Goal: Use online tool/utility: Utilize a website feature to perform a specific function

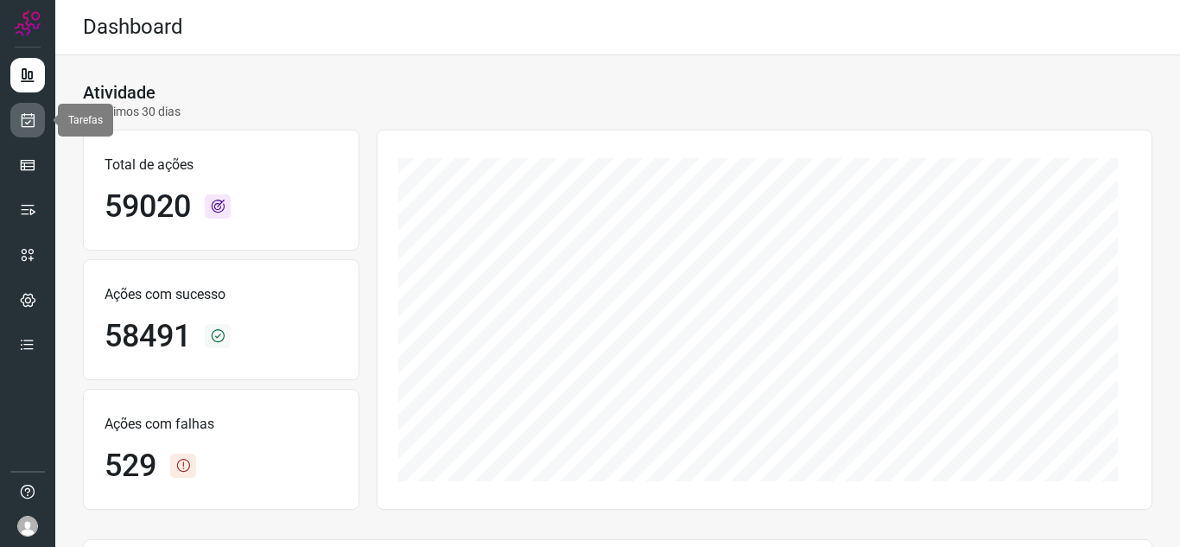
click at [36, 120] on link at bounding box center [27, 120] width 35 height 35
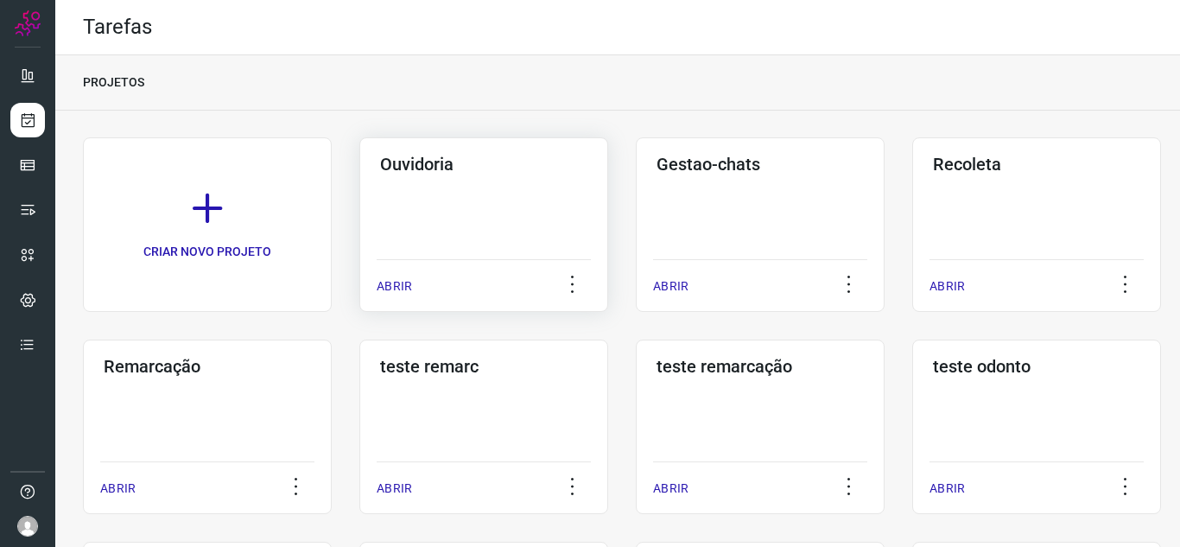
click at [414, 297] on div "ABRIR" at bounding box center [484, 280] width 214 height 43
click at [390, 295] on div "ABRIR" at bounding box center [484, 280] width 214 height 43
click at [402, 275] on div "ABRIR" at bounding box center [484, 280] width 214 height 43
click at [385, 276] on div "ABRIR" at bounding box center [484, 280] width 214 height 43
click at [390, 290] on p "ABRIR" at bounding box center [394, 286] width 35 height 18
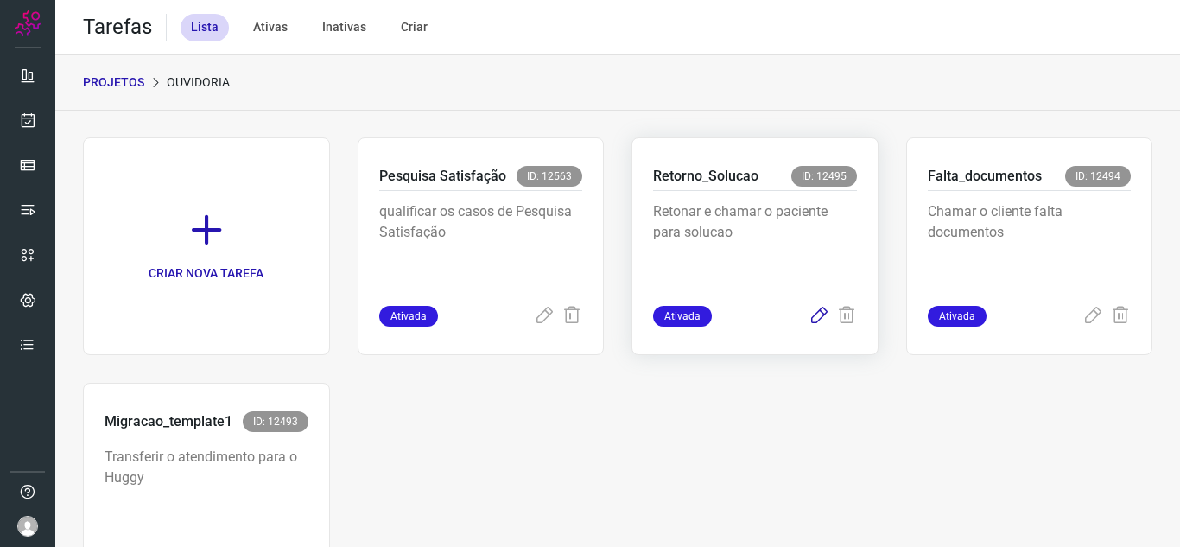
click at [812, 323] on icon at bounding box center [819, 316] width 21 height 21
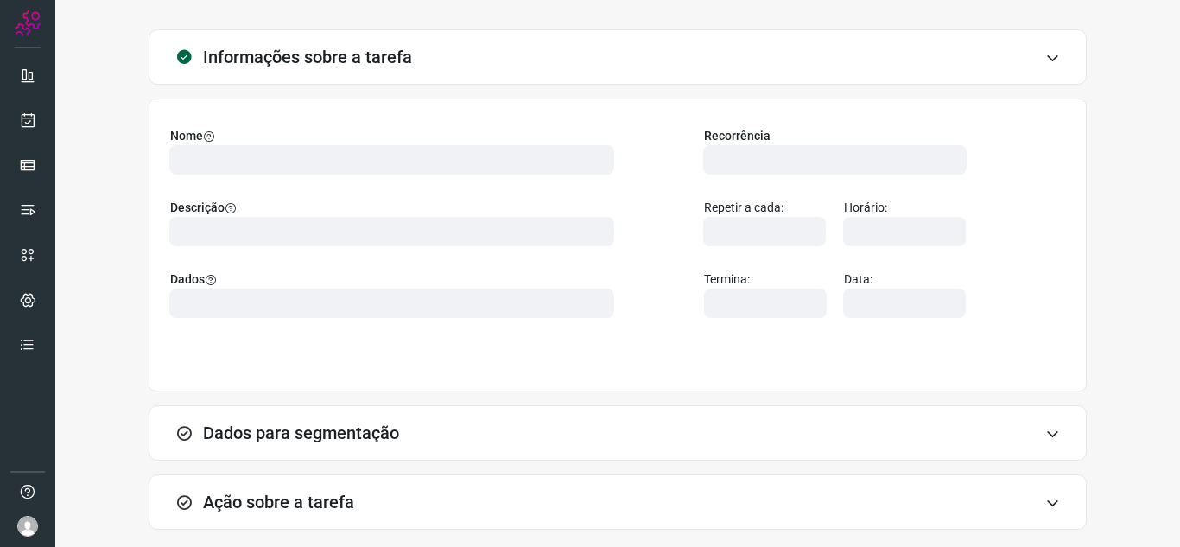
scroll to position [128, 0]
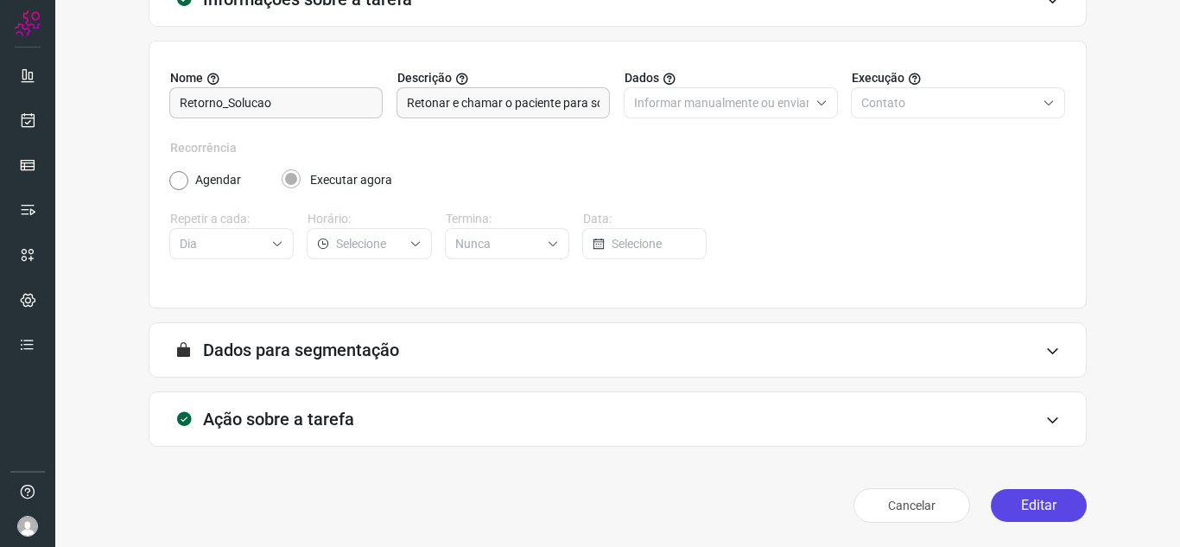
click at [1019, 499] on button "Editar" at bounding box center [1039, 505] width 96 height 33
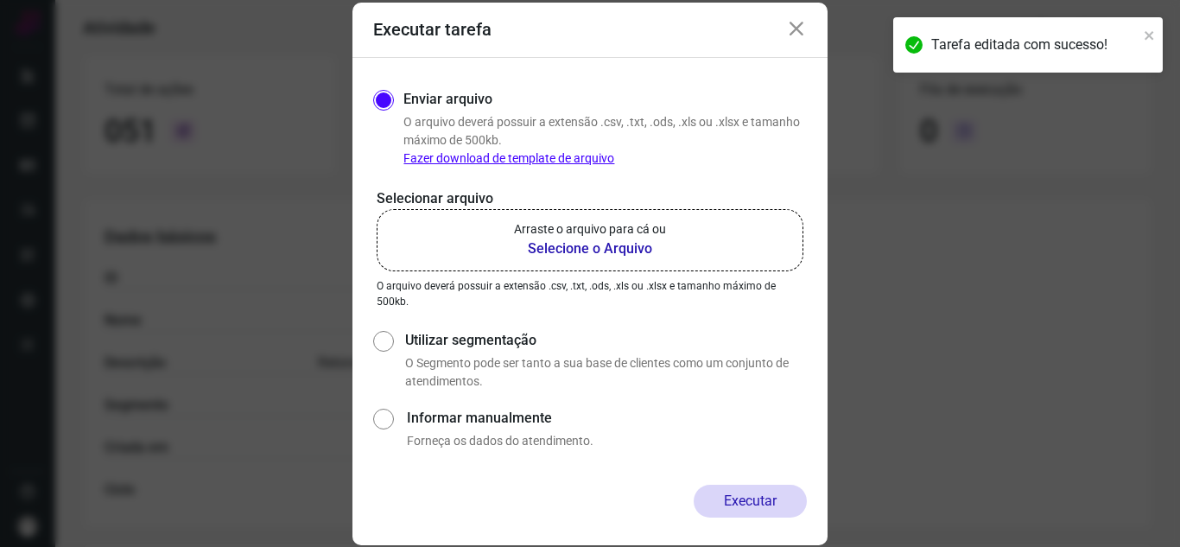
click at [537, 225] on p "Arraste o arquivo para cá ou" at bounding box center [590, 229] width 152 height 18
click at [0, 0] on input "Arraste o arquivo para cá ou Selecione o Arquivo" at bounding box center [0, 0] width 0 height 0
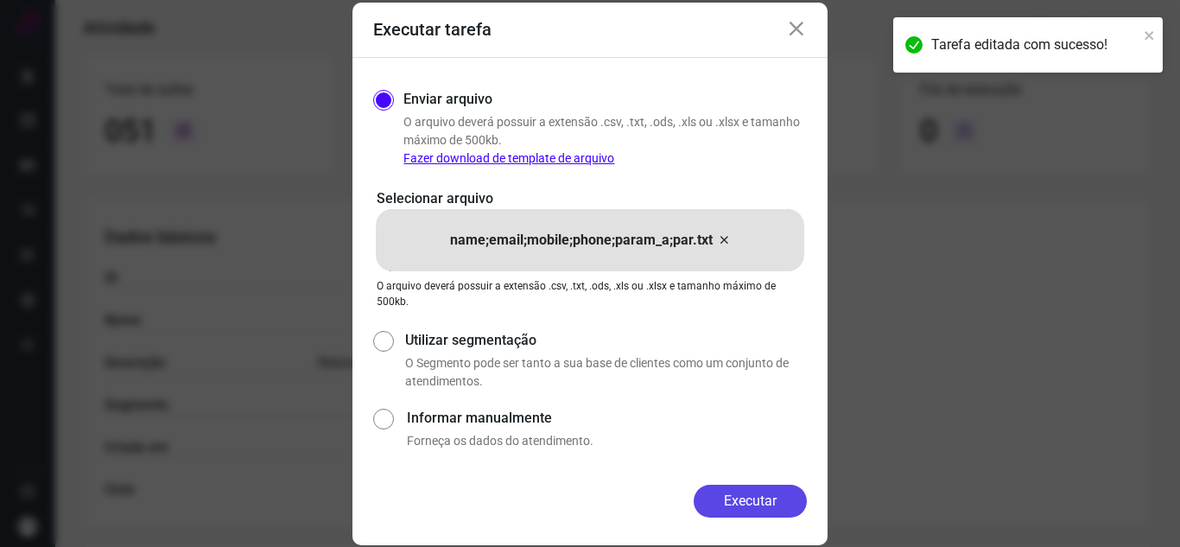
click at [730, 504] on button "Executar" at bounding box center [750, 501] width 113 height 33
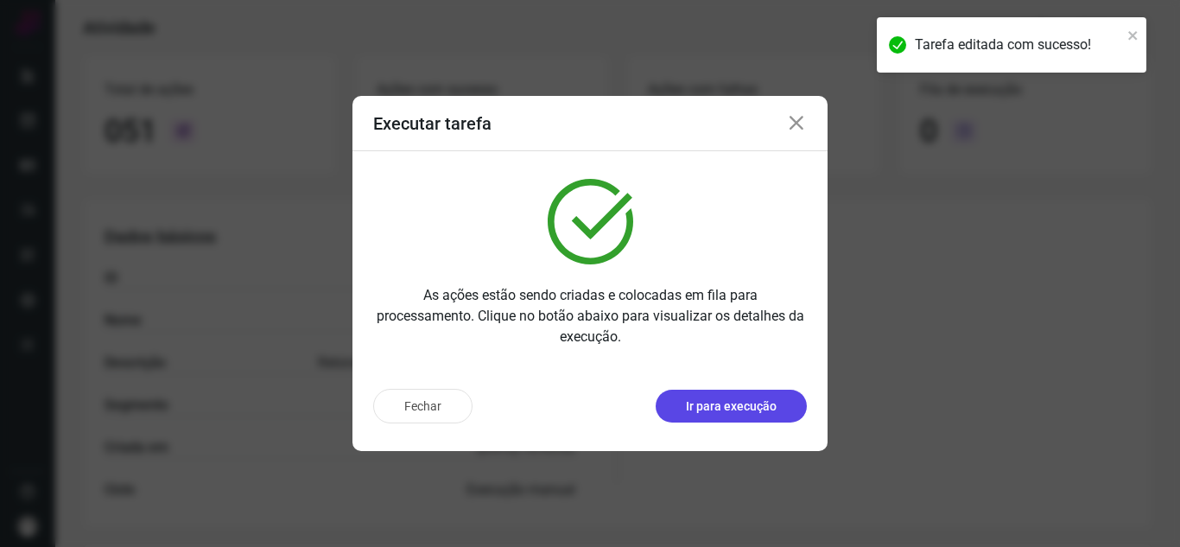
click at [766, 400] on p "Ir para execução" at bounding box center [731, 406] width 91 height 18
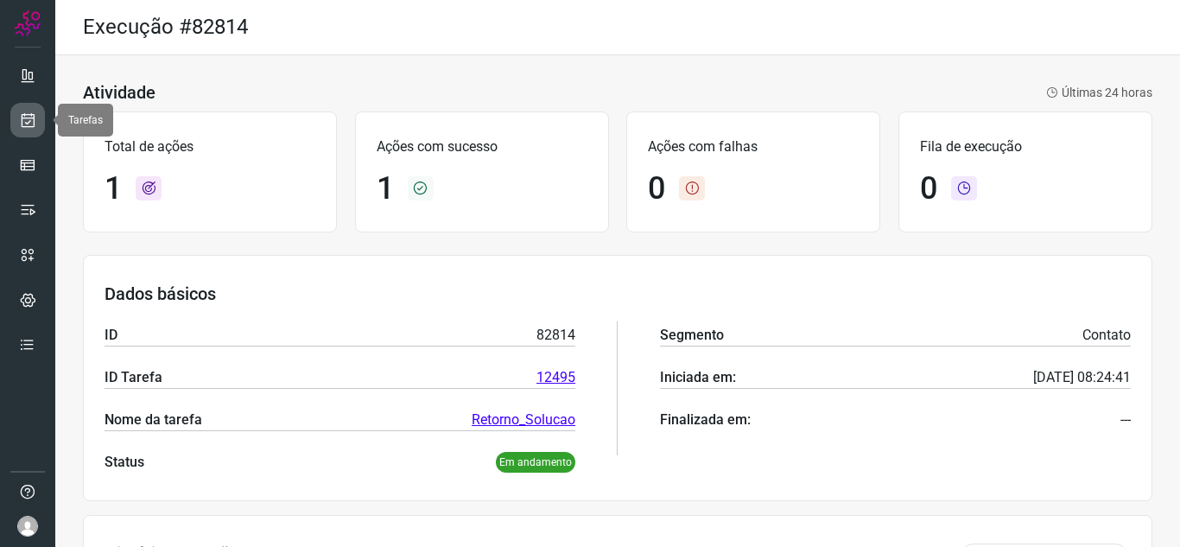
click at [26, 106] on link at bounding box center [27, 120] width 35 height 35
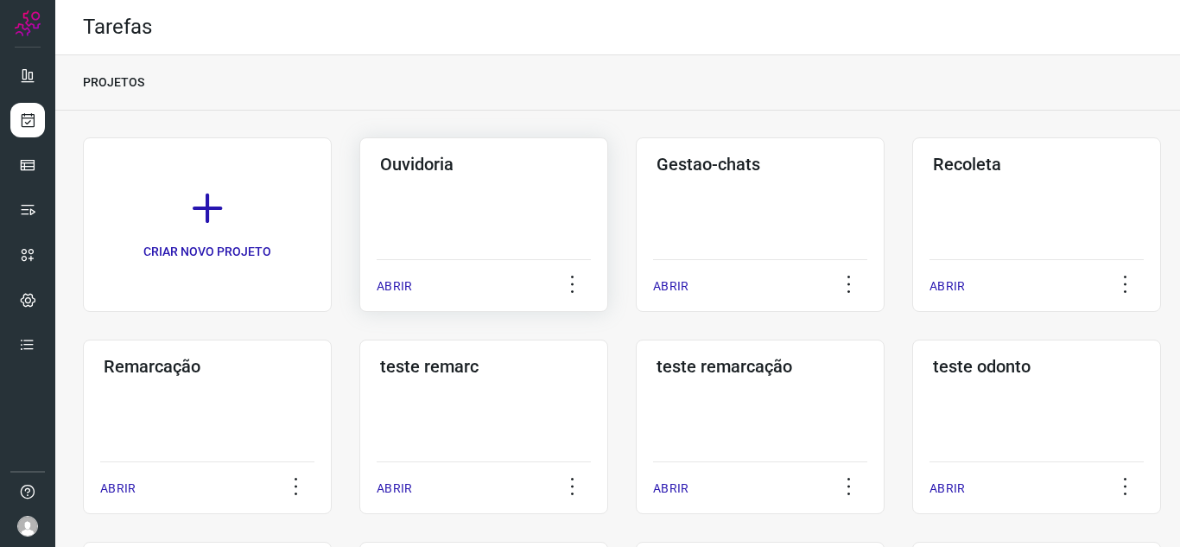
click at [397, 283] on p "ABRIR" at bounding box center [394, 286] width 35 height 18
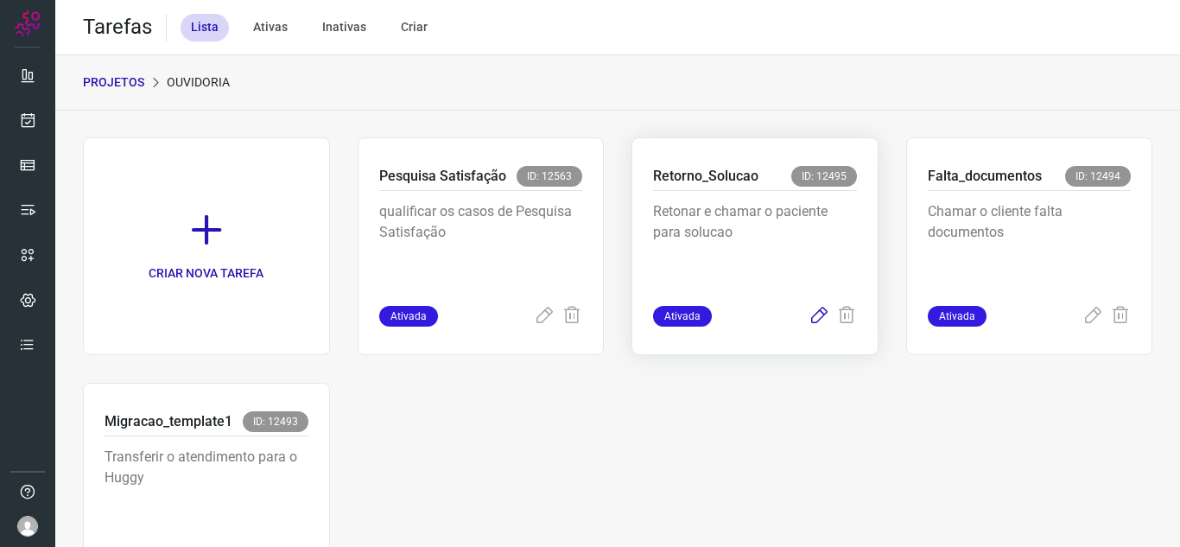
click at [810, 318] on icon at bounding box center [819, 316] width 21 height 21
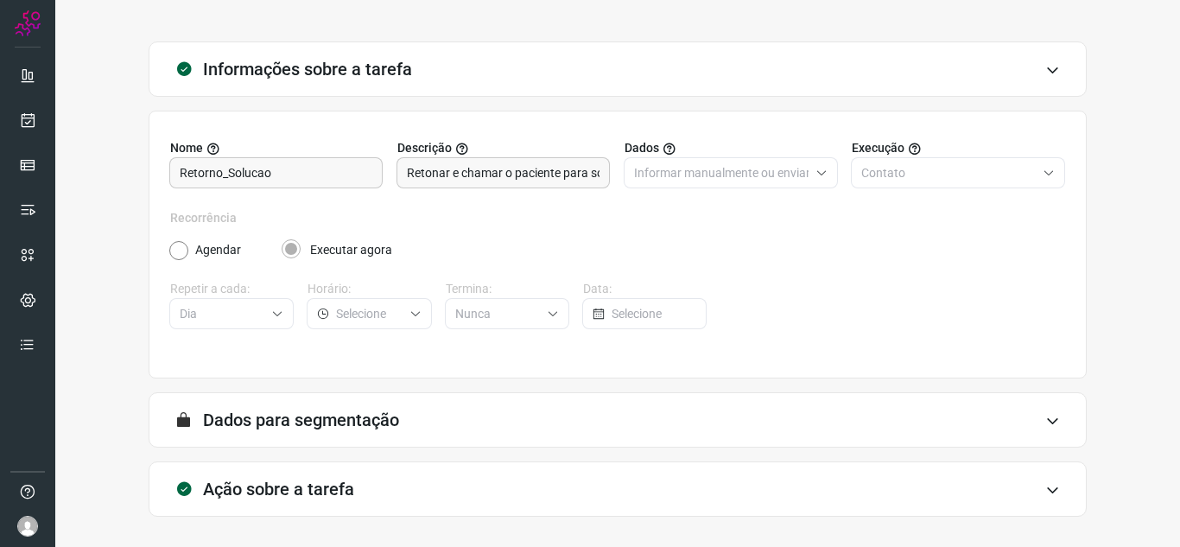
scroll to position [128, 0]
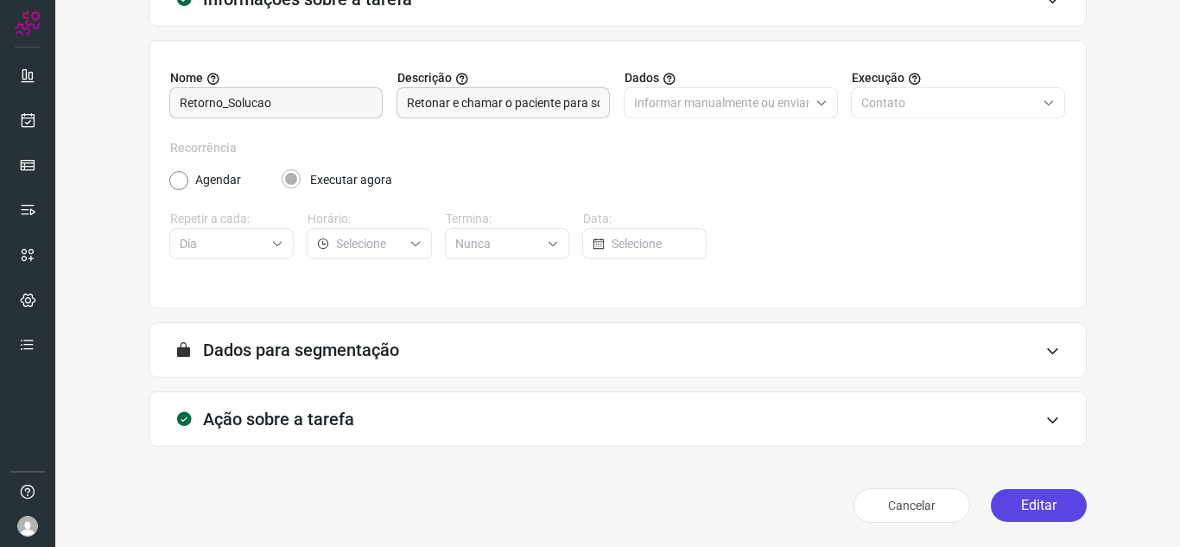
click at [991, 504] on button "Editar" at bounding box center [1039, 505] width 96 height 33
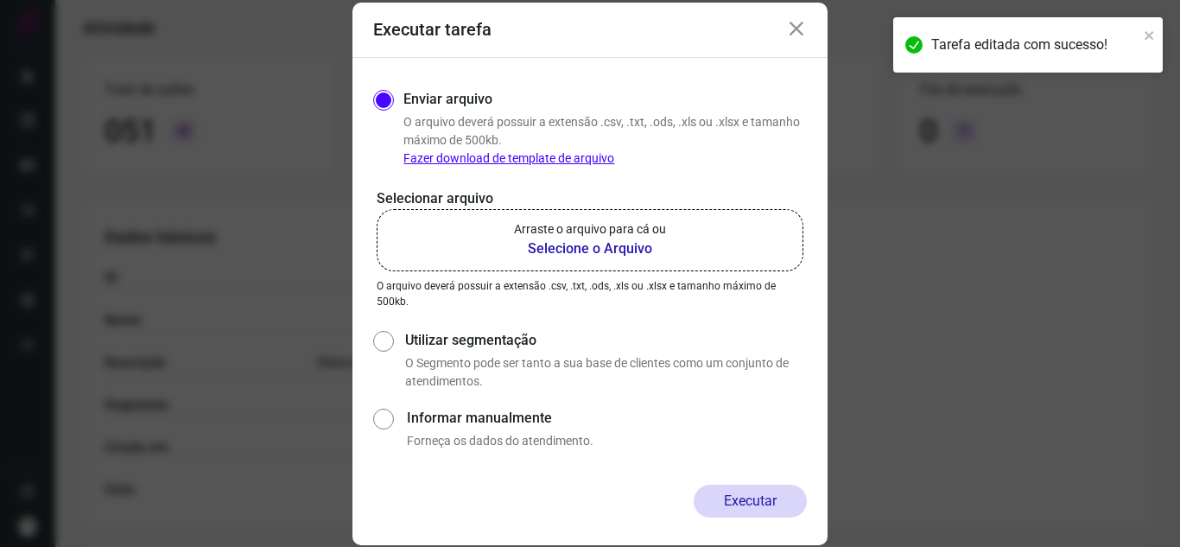
click at [538, 232] on p "Arraste o arquivo para cá ou" at bounding box center [590, 229] width 152 height 18
click at [0, 0] on input "Arraste o arquivo para cá ou Selecione o Arquivo" at bounding box center [0, 0] width 0 height 0
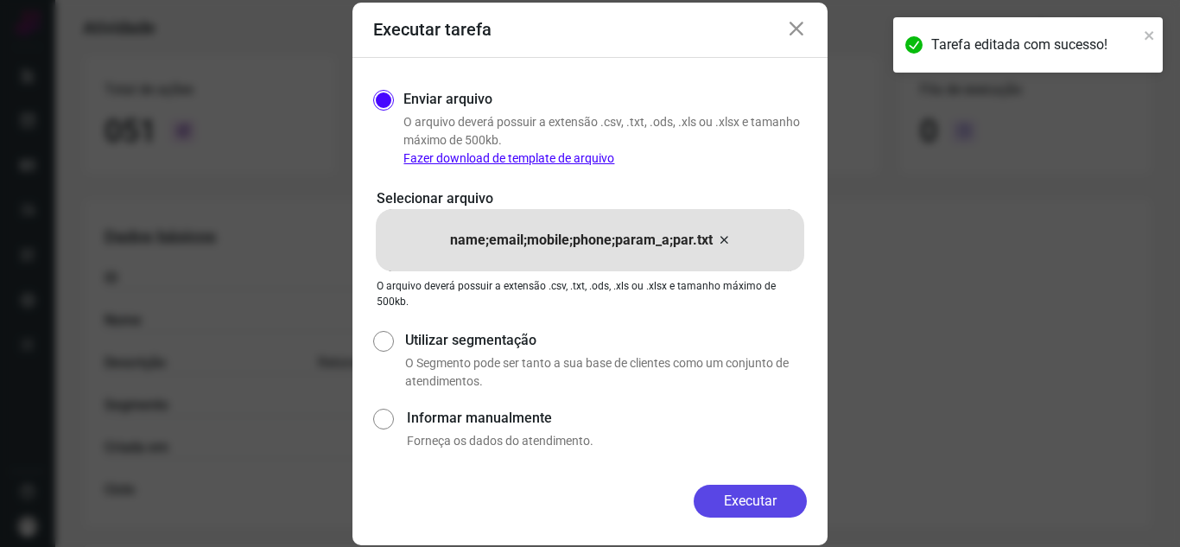
click at [759, 507] on button "Executar" at bounding box center [750, 501] width 113 height 33
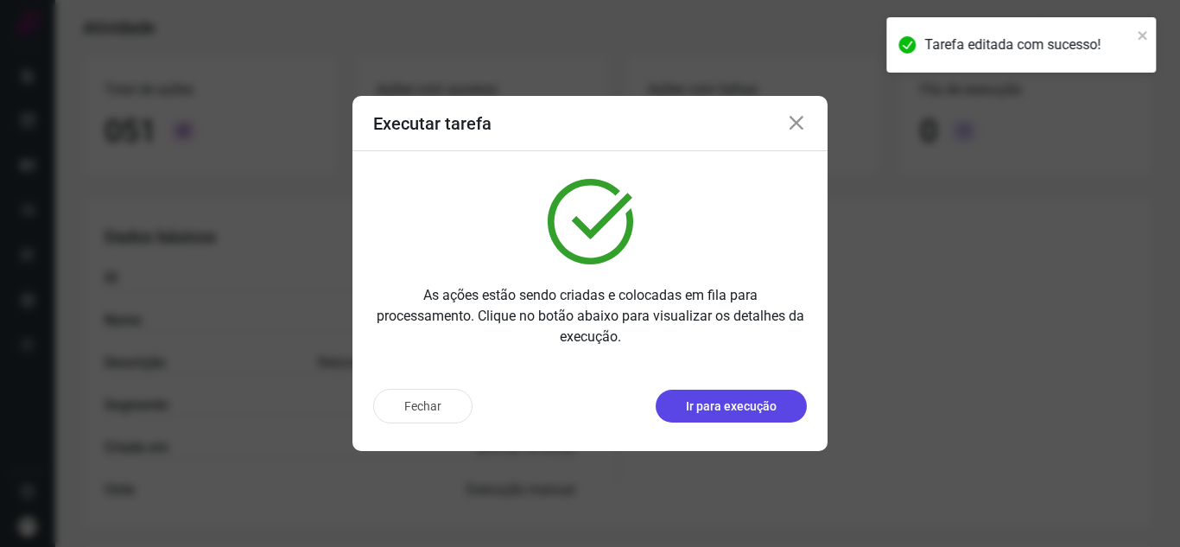
click at [768, 416] on button "Ir para execução" at bounding box center [731, 406] width 151 height 33
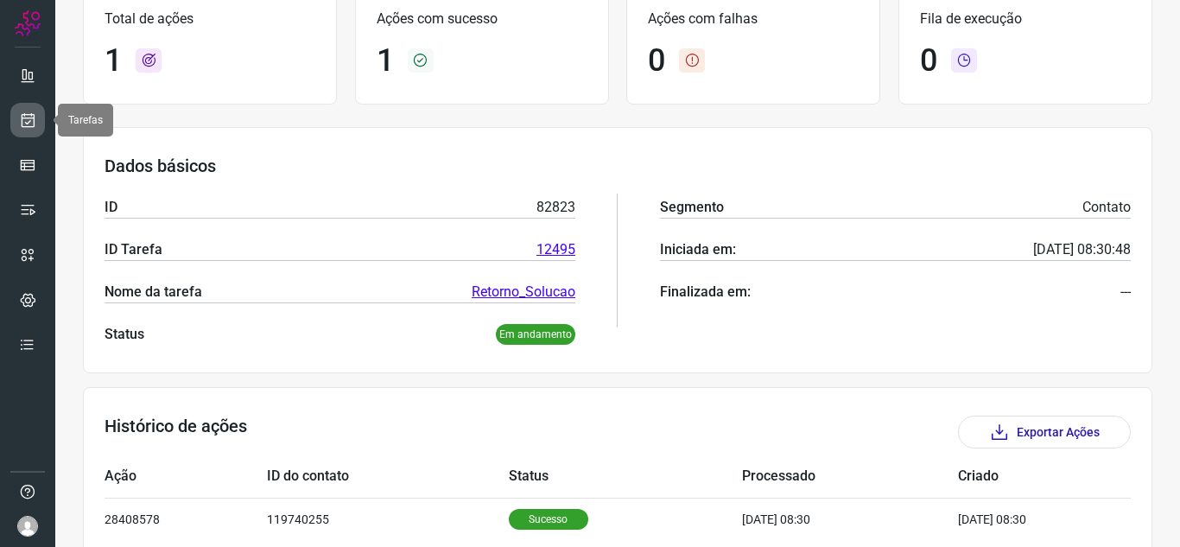
click at [38, 124] on link at bounding box center [27, 120] width 35 height 35
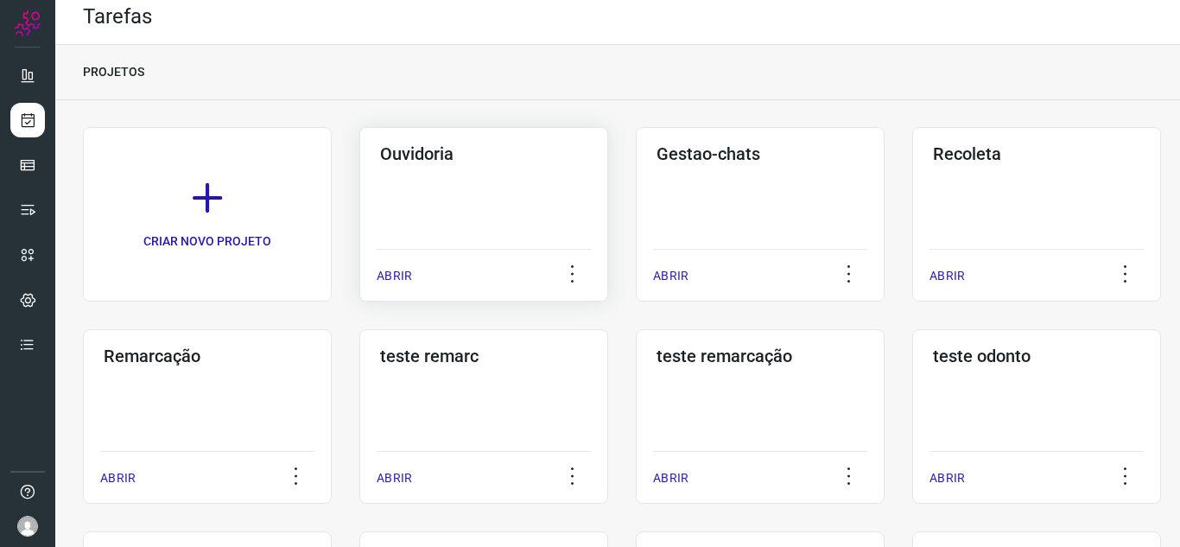
click at [403, 286] on div "ABRIR" at bounding box center [484, 270] width 214 height 43
click at [411, 279] on p "ABRIR" at bounding box center [394, 276] width 35 height 18
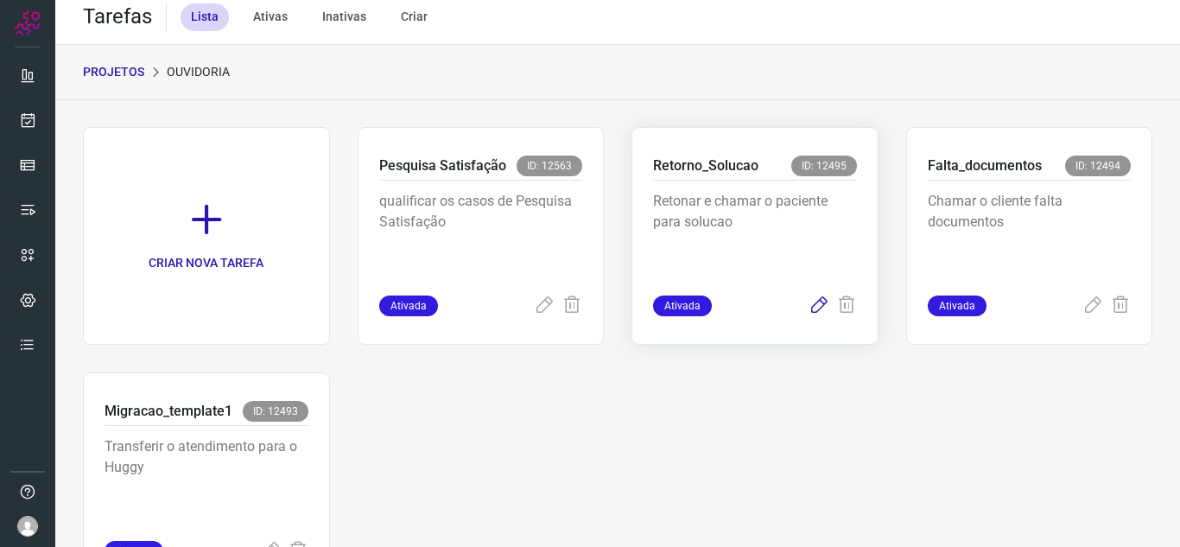
click at [809, 308] on icon at bounding box center [819, 305] width 21 height 21
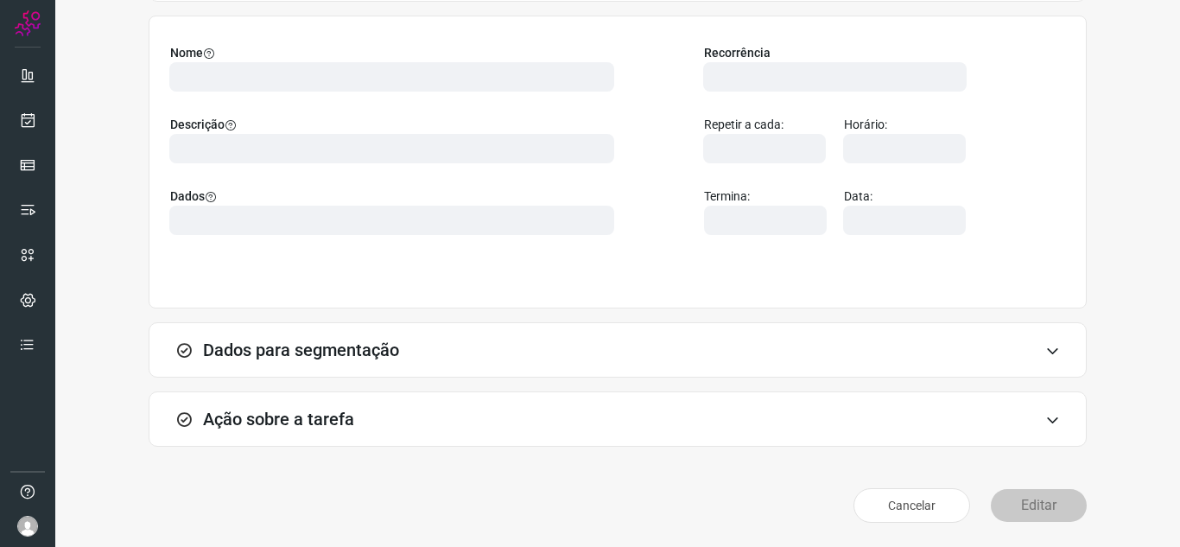
scroll to position [128, 0]
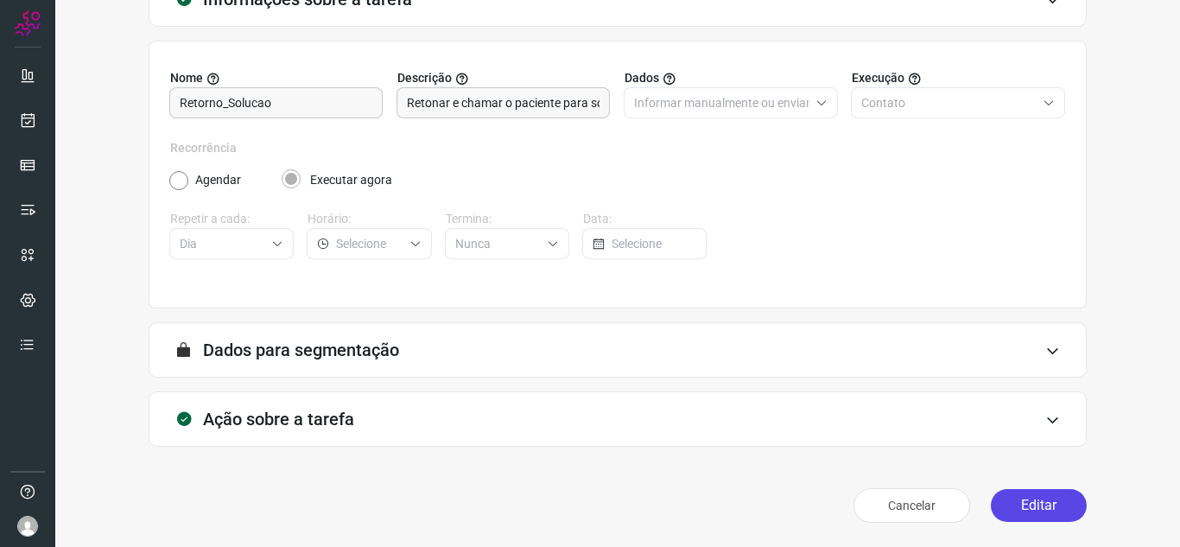
click at [1032, 510] on button "Editar" at bounding box center [1039, 505] width 96 height 33
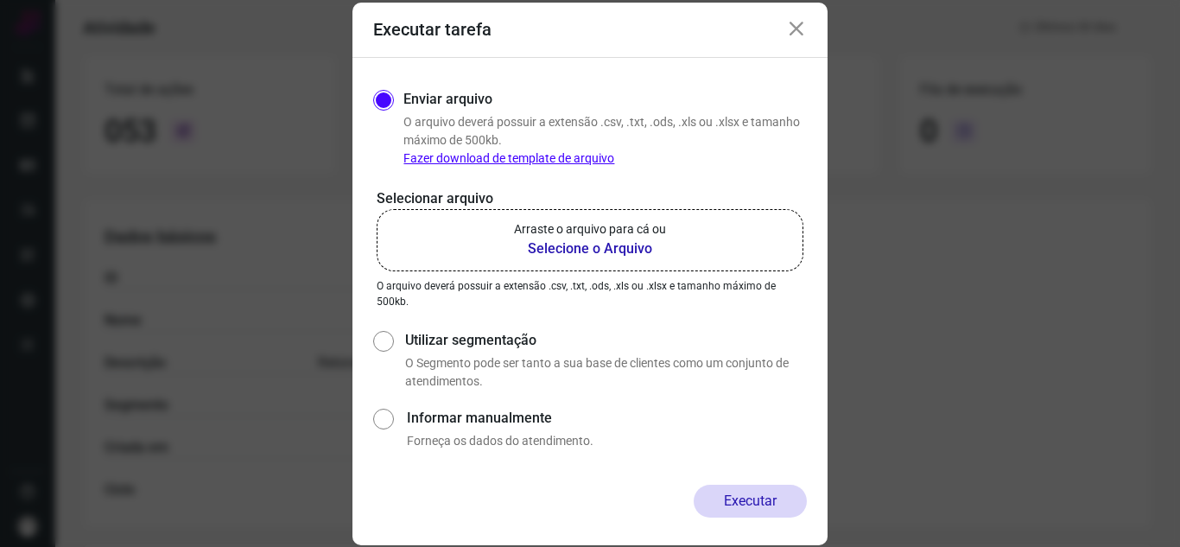
click at [513, 226] on label "Arraste o arquivo para cá ou Selecione o Arquivo" at bounding box center [590, 240] width 427 height 62
click at [0, 0] on input "Arraste o arquivo para cá ou Selecione o Arquivo" at bounding box center [0, 0] width 0 height 0
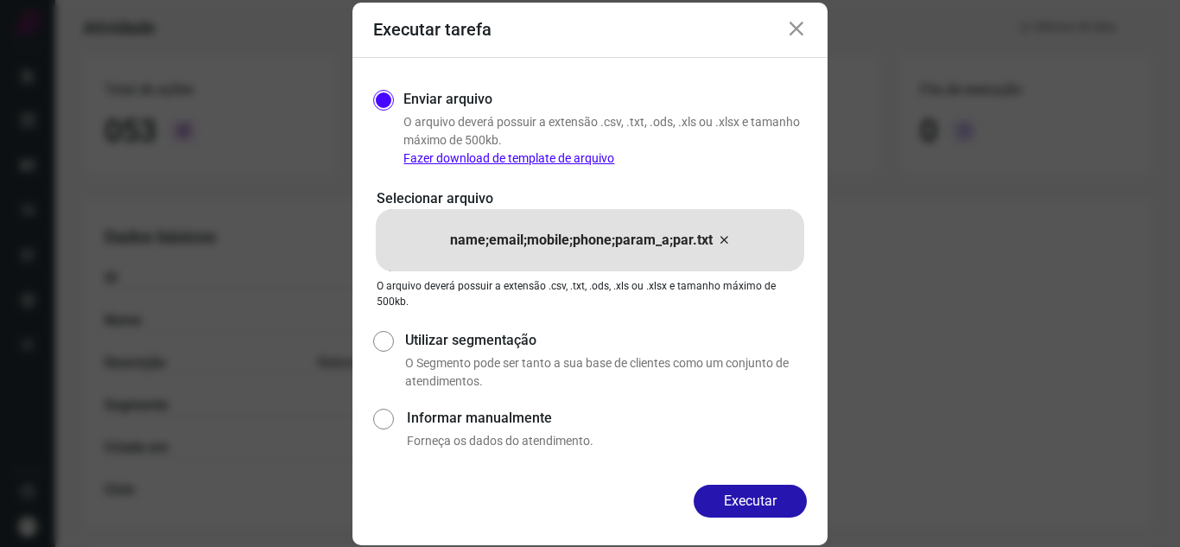
click at [754, 483] on div "Enviar arquivo O arquivo deverá possuir a extensão .csv, .txt, .ods, .xls ou .x…" at bounding box center [589, 271] width 475 height 427
click at [759, 496] on button "Executar" at bounding box center [750, 501] width 113 height 33
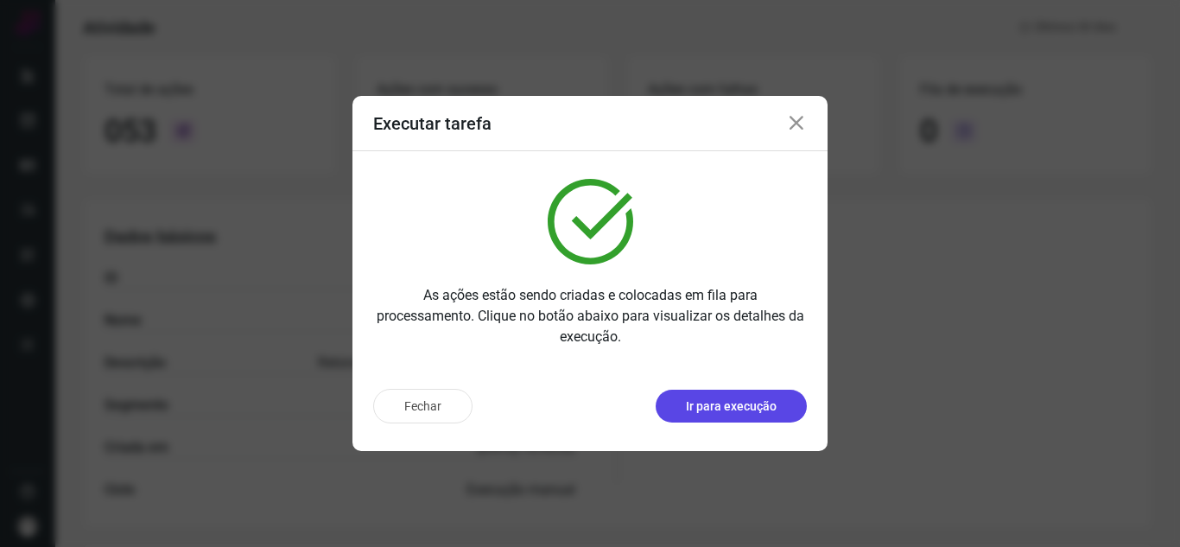
click at [783, 411] on button "Ir para execução" at bounding box center [731, 406] width 151 height 33
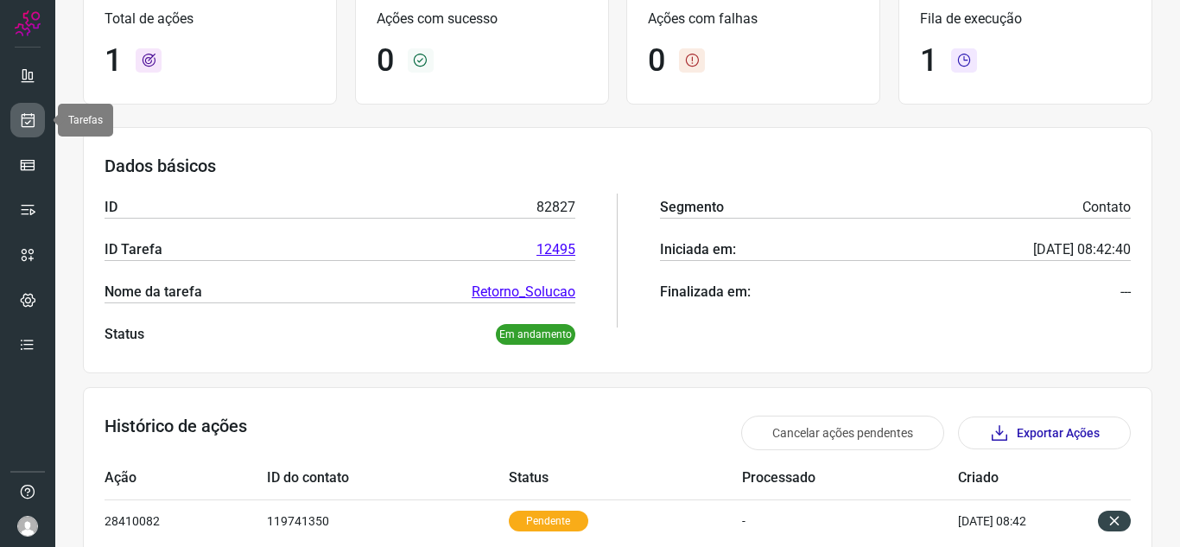
click at [29, 115] on icon at bounding box center [28, 119] width 18 height 17
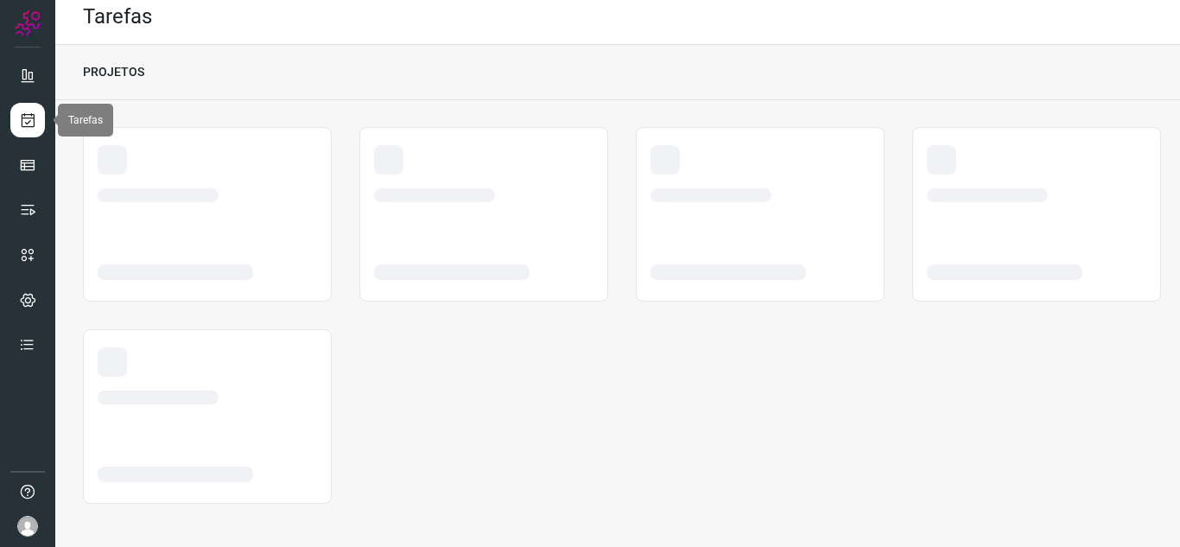
scroll to position [10, 0]
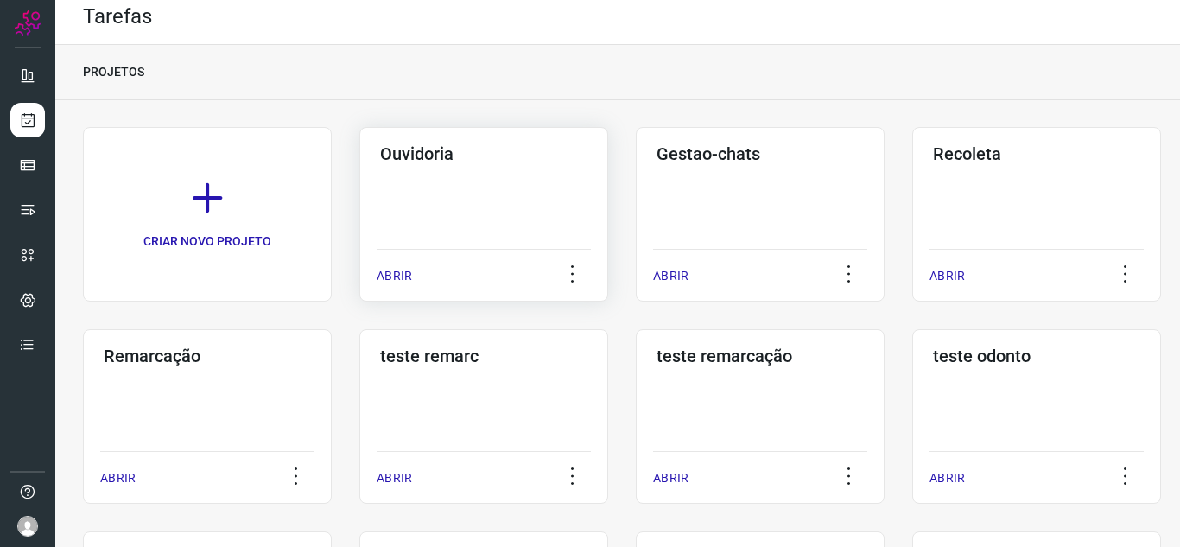
click at [381, 276] on p "ABRIR" at bounding box center [394, 276] width 35 height 18
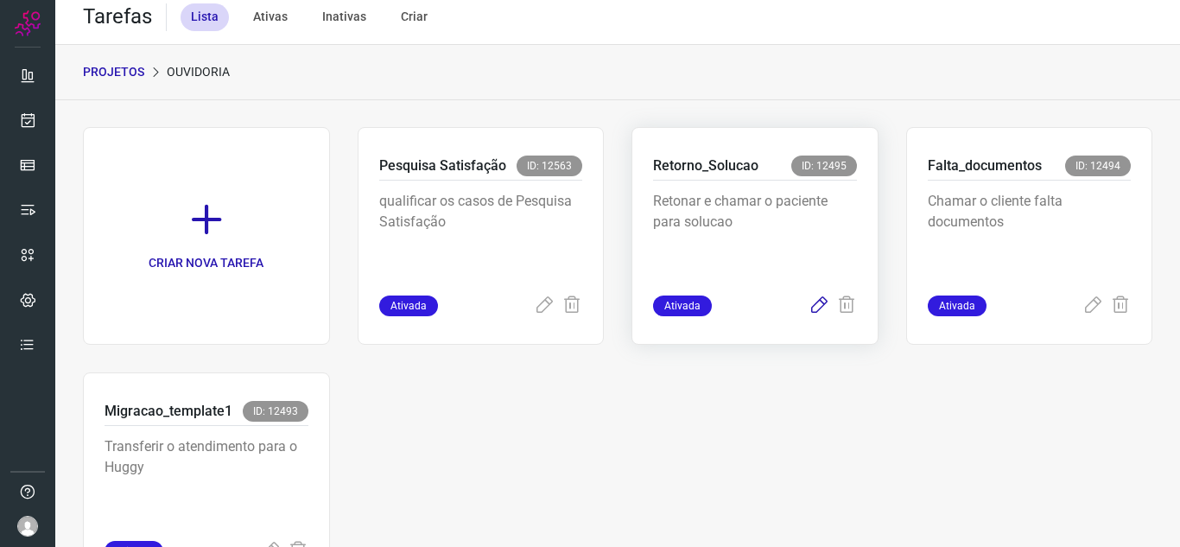
click at [809, 305] on icon at bounding box center [819, 305] width 21 height 21
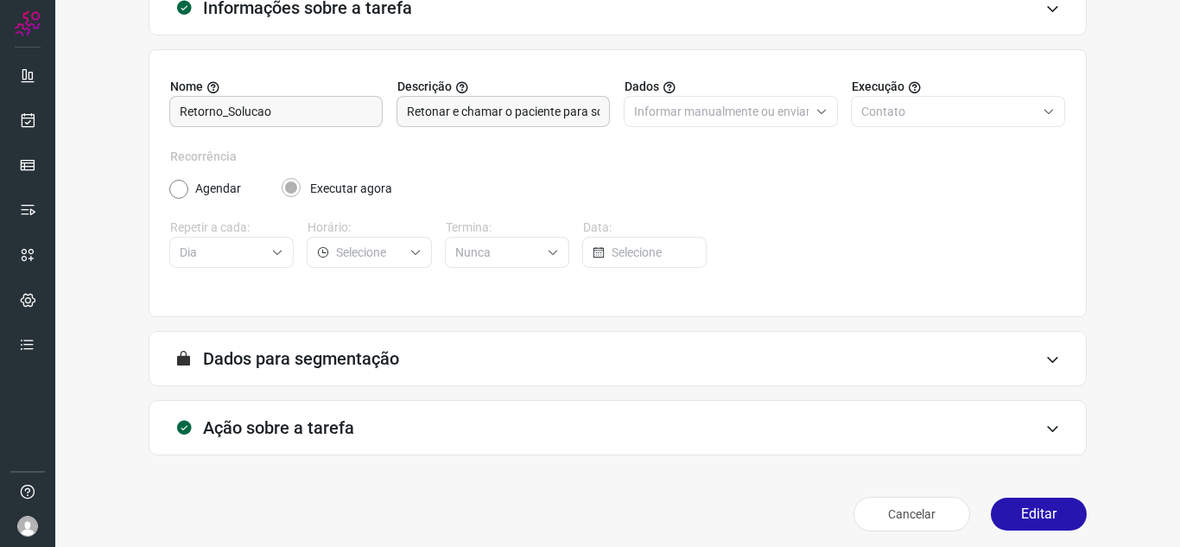
scroll to position [128, 0]
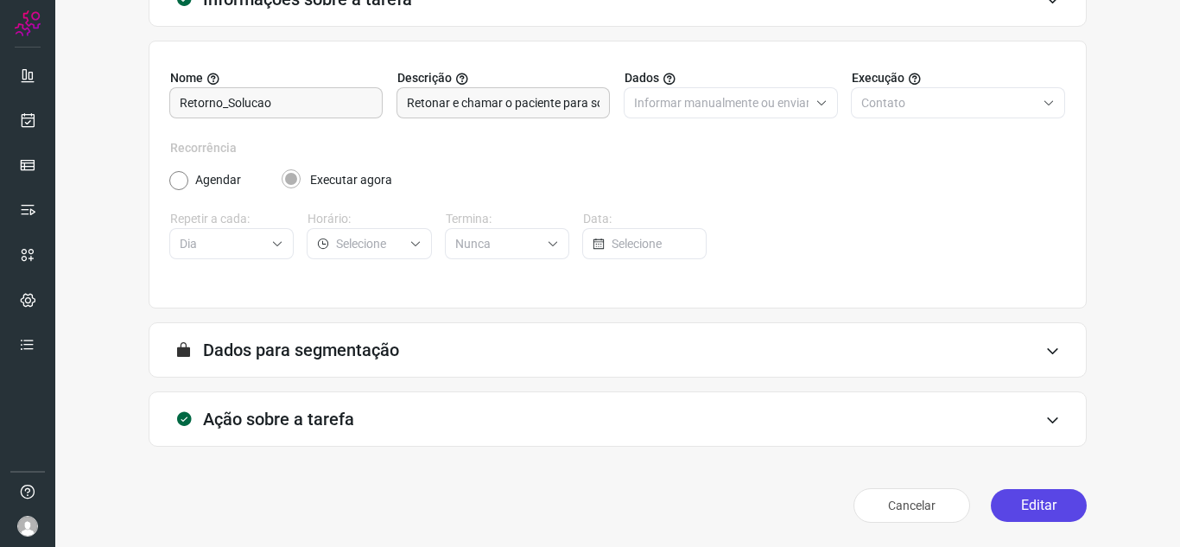
click at [1007, 495] on button "Editar" at bounding box center [1039, 505] width 96 height 33
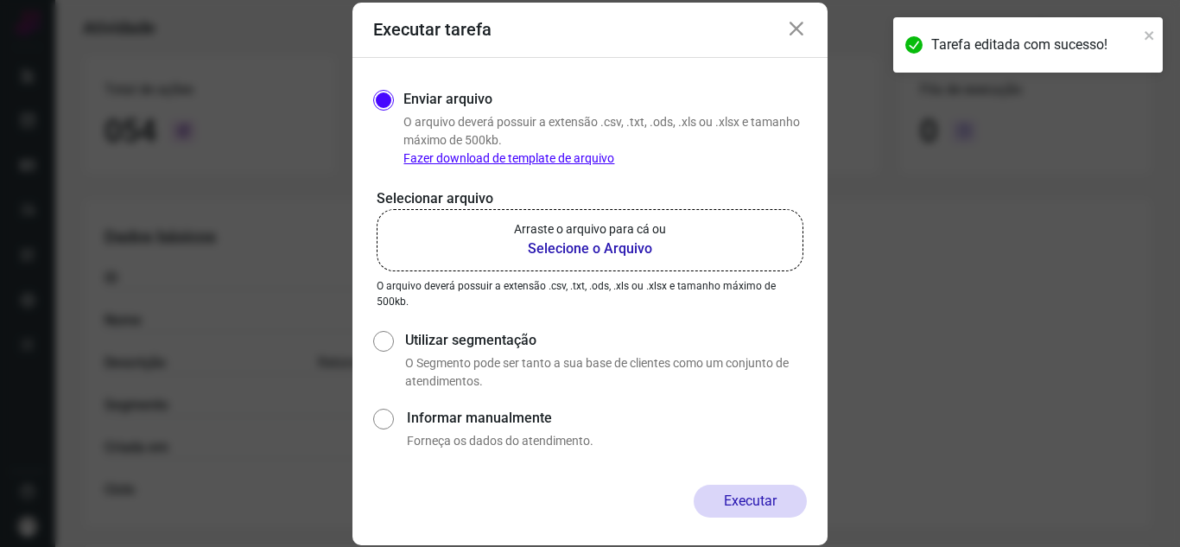
click at [583, 229] on p "Arraste o arquivo para cá ou" at bounding box center [590, 229] width 152 height 18
click at [0, 0] on input "Arraste o arquivo para cá ou Selecione o Arquivo" at bounding box center [0, 0] width 0 height 0
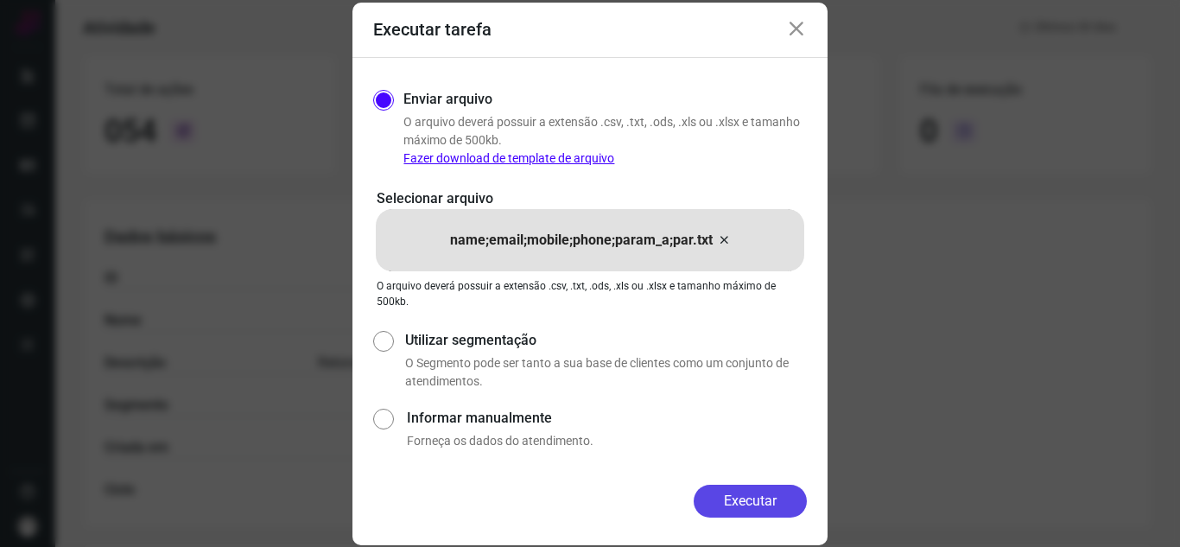
click at [768, 512] on button "Executar" at bounding box center [750, 501] width 113 height 33
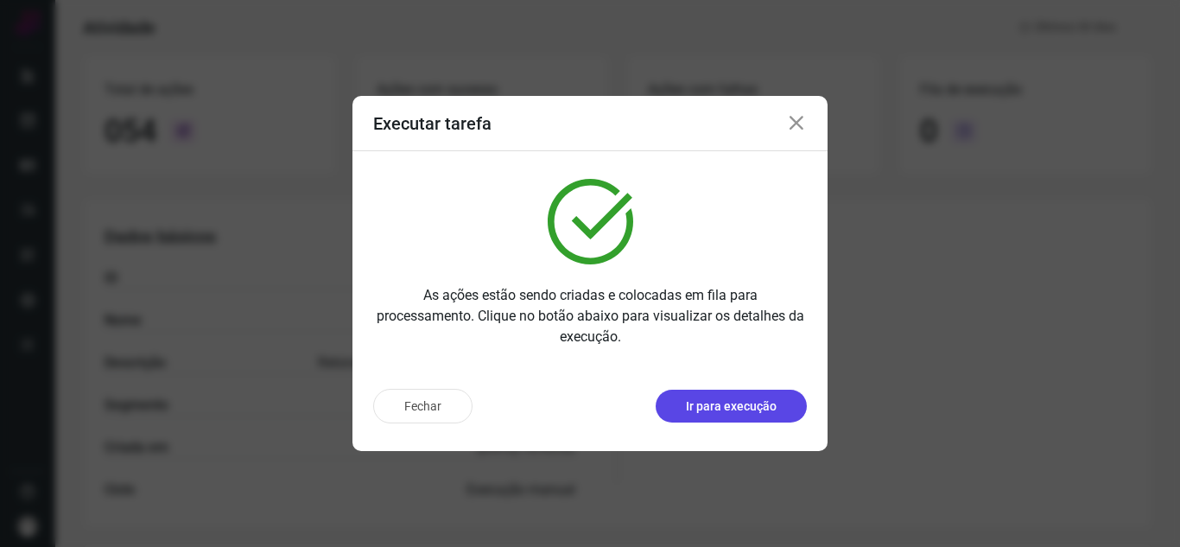
drag, startPoint x: 780, startPoint y: 403, endPoint x: 771, endPoint y: 413, distance: 13.5
click at [771, 413] on p "Ir para execução" at bounding box center [731, 406] width 91 height 18
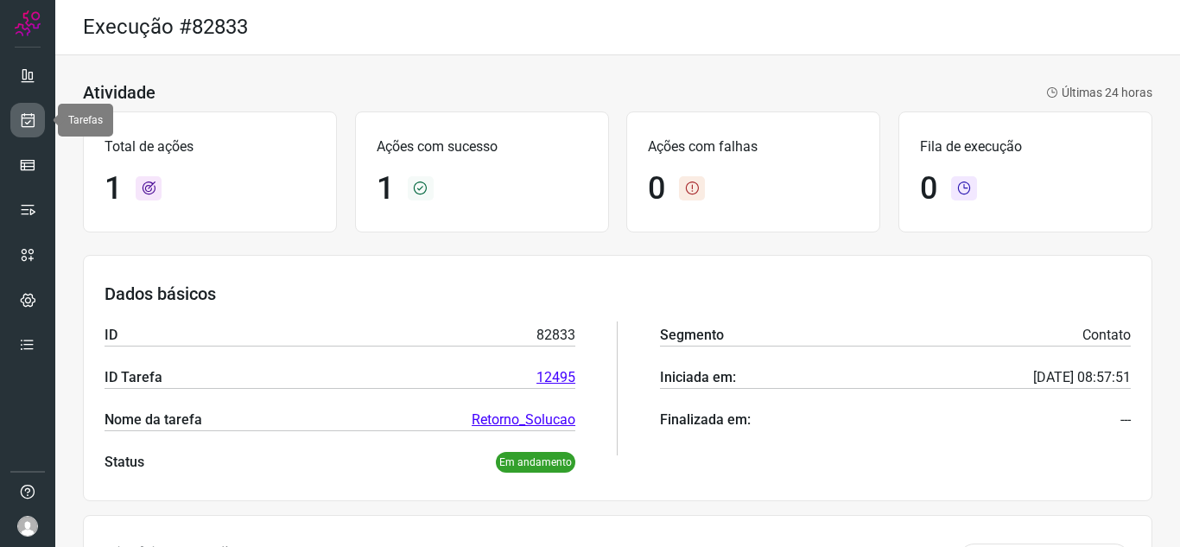
click at [22, 118] on icon at bounding box center [28, 119] width 18 height 17
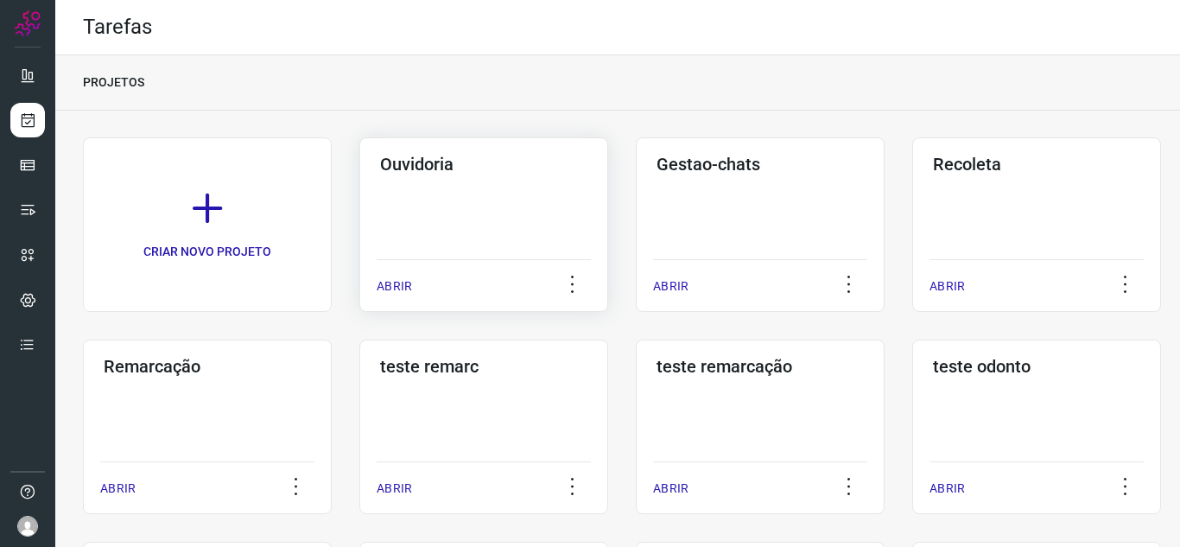
click at [403, 279] on p "ABRIR" at bounding box center [394, 286] width 35 height 18
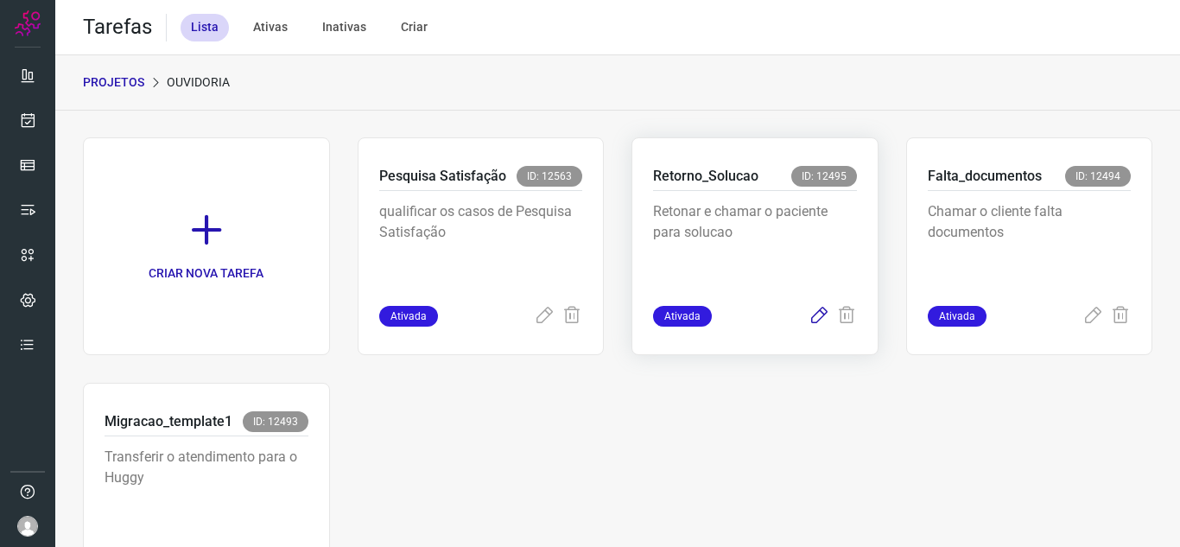
click at [814, 317] on icon at bounding box center [819, 316] width 21 height 21
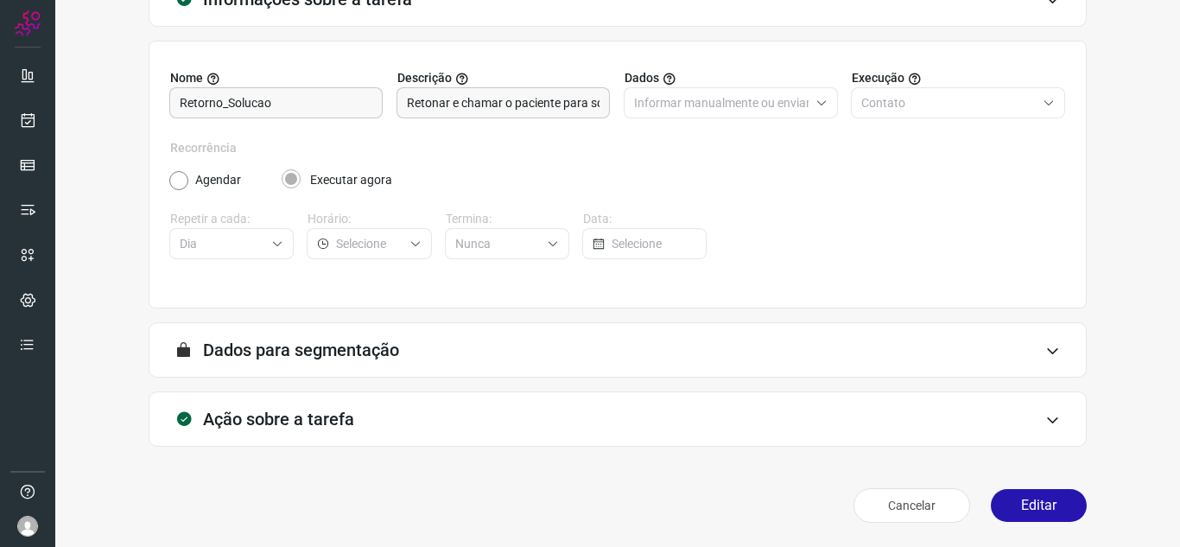
scroll to position [128, 0]
click at [999, 507] on button "Editar" at bounding box center [1039, 505] width 96 height 33
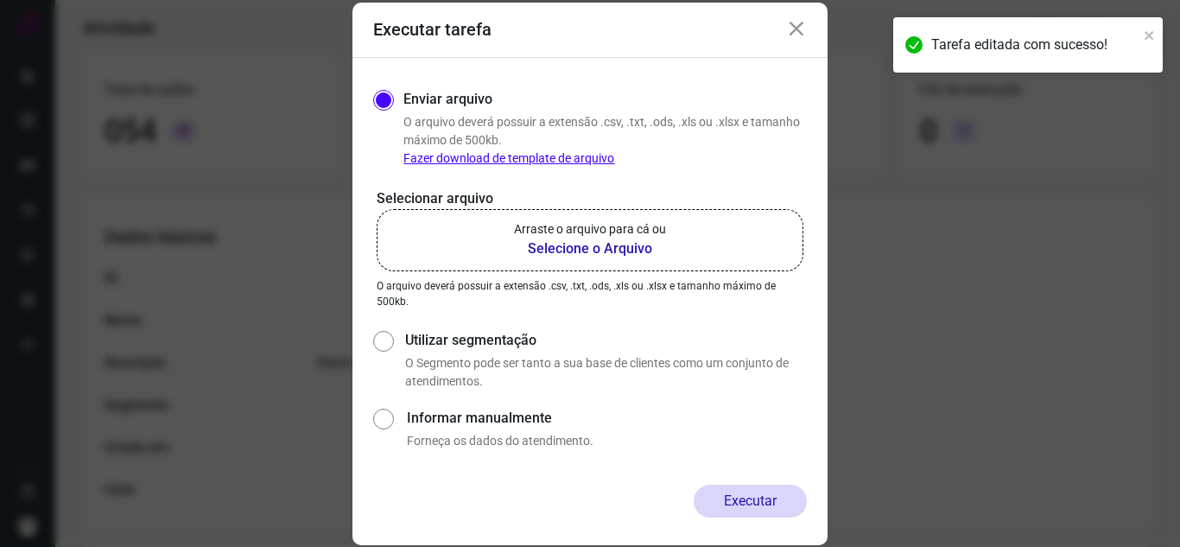
click at [478, 267] on label "Arraste o arquivo para cá ou Selecione o Arquivo" at bounding box center [590, 240] width 427 height 62
click at [0, 0] on input "Arraste o arquivo para cá ou Selecione o Arquivo" at bounding box center [0, 0] width 0 height 0
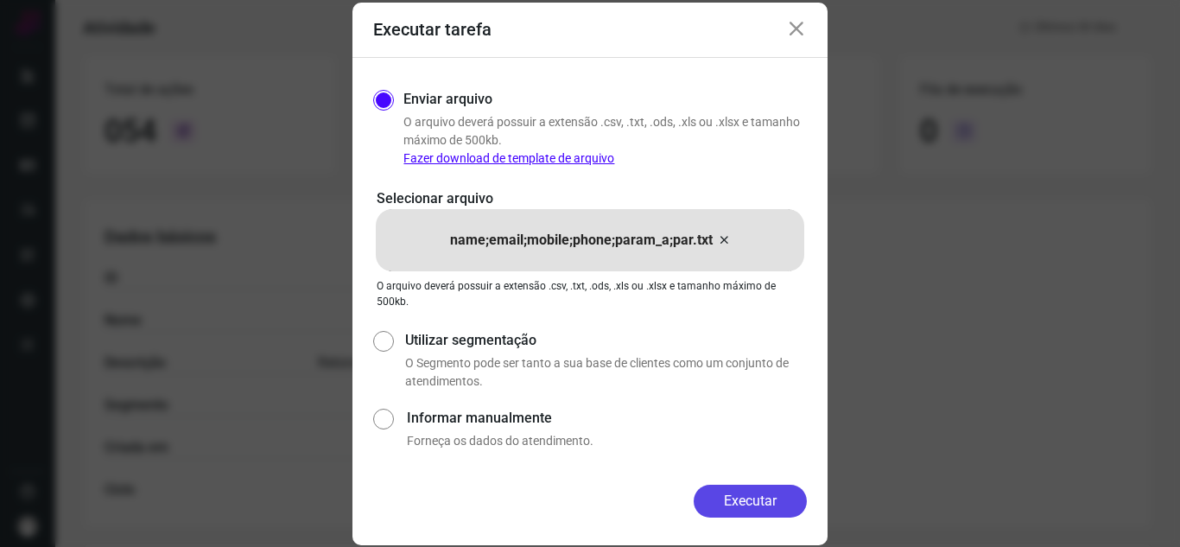
click at [772, 503] on button "Executar" at bounding box center [750, 501] width 113 height 33
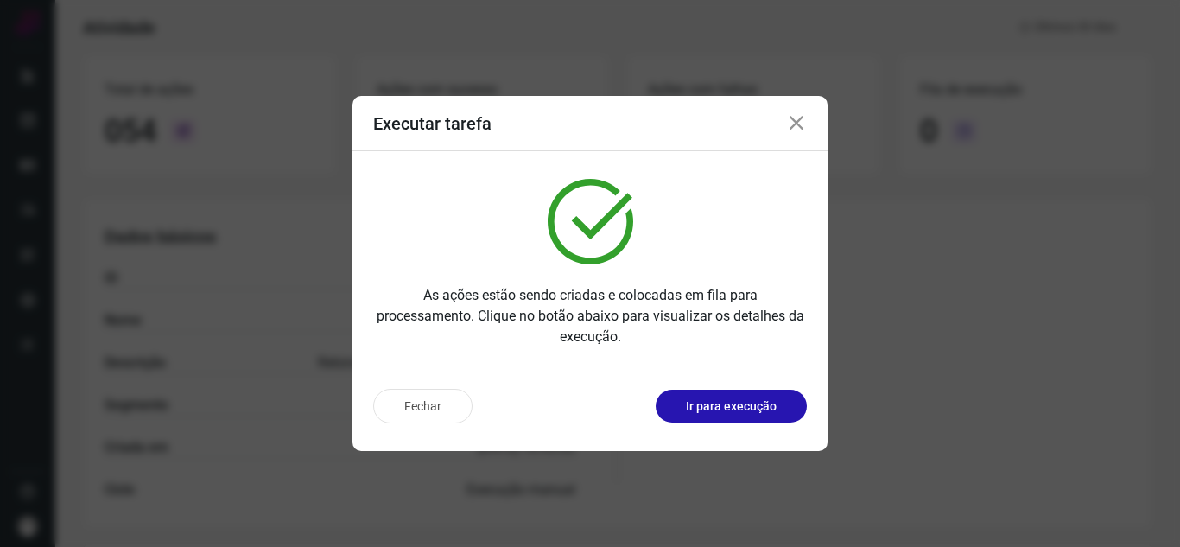
click at [778, 410] on button "Ir para execução" at bounding box center [731, 406] width 151 height 33
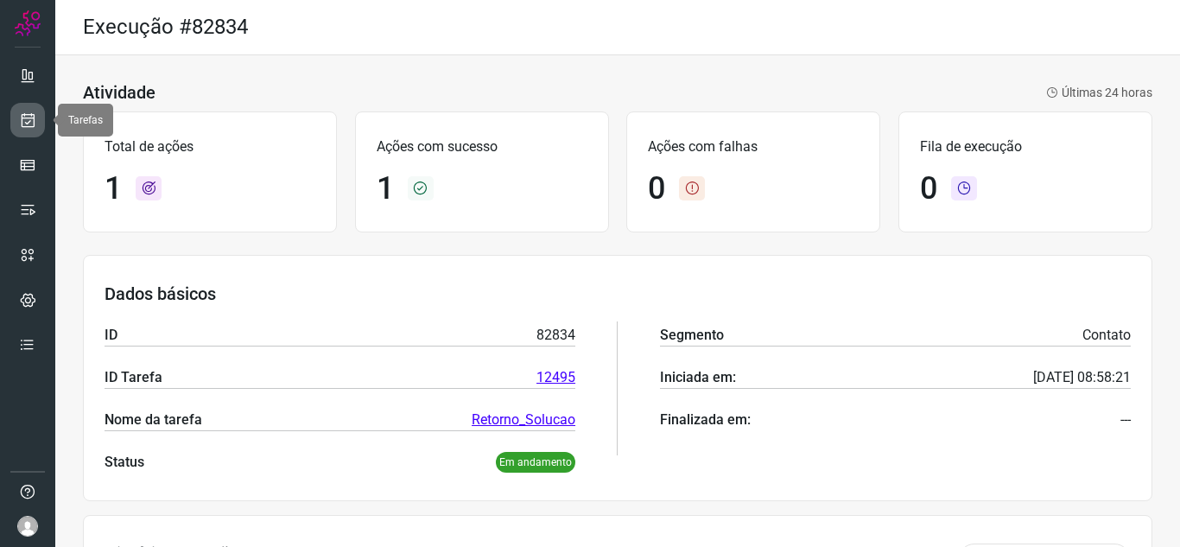
click at [20, 121] on icon at bounding box center [28, 119] width 18 height 17
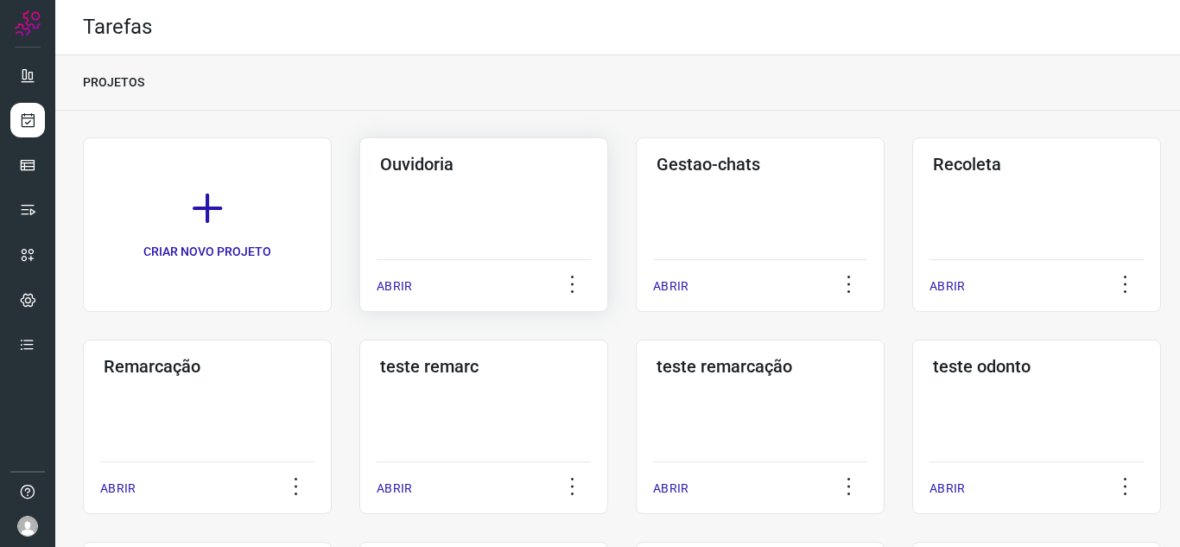
click at [377, 277] on p "ABRIR" at bounding box center [394, 286] width 35 height 18
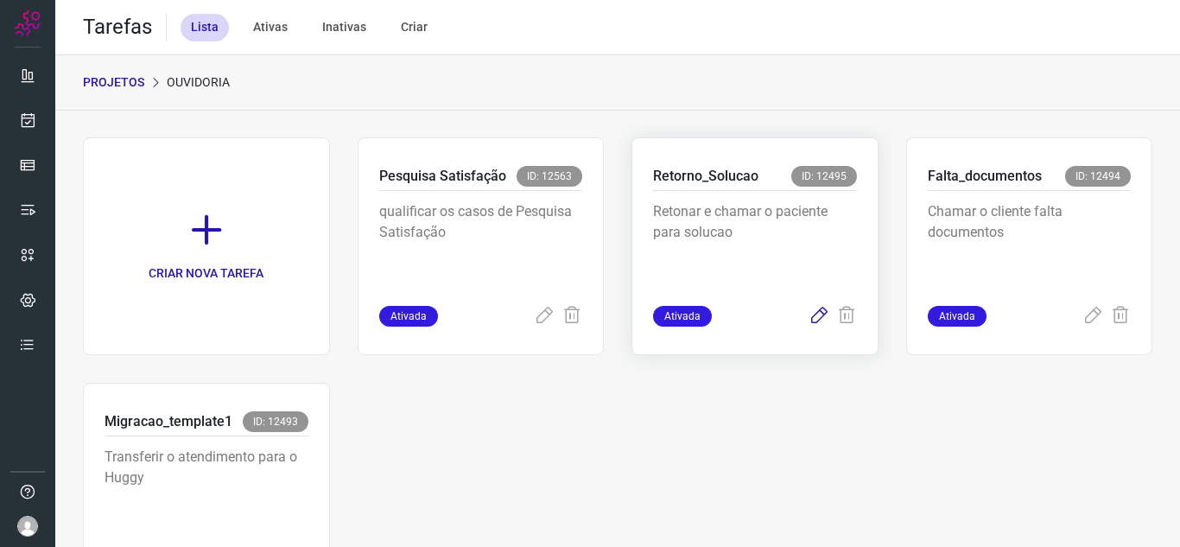
click at [814, 312] on icon at bounding box center [819, 316] width 21 height 21
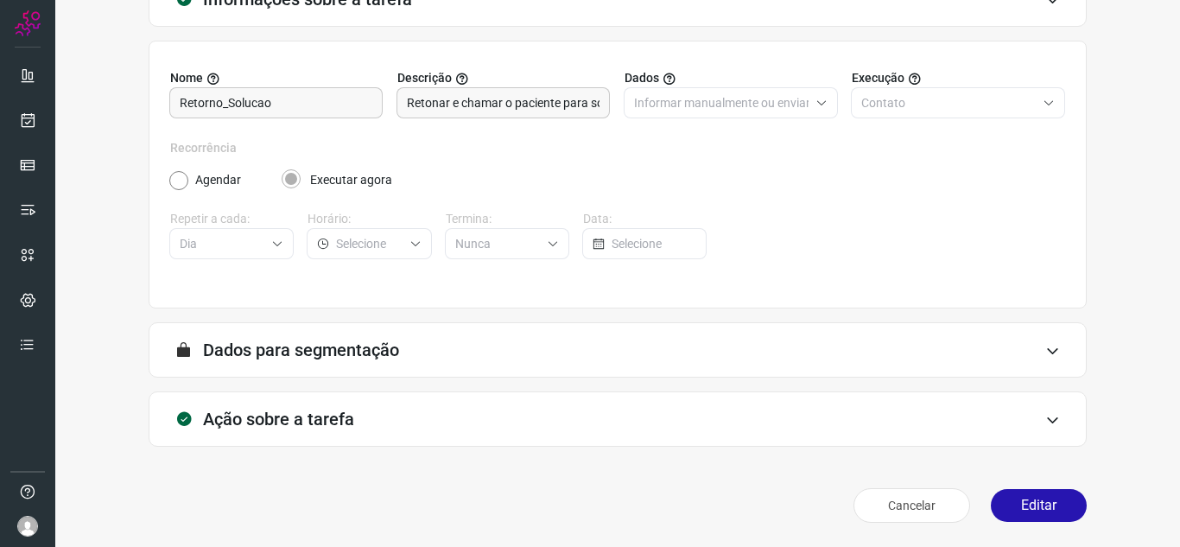
scroll to position [128, 0]
drag, startPoint x: 1013, startPoint y: 498, endPoint x: 1011, endPoint y: 487, distance: 10.7
click at [1013, 498] on button "Editar" at bounding box center [1039, 505] width 96 height 33
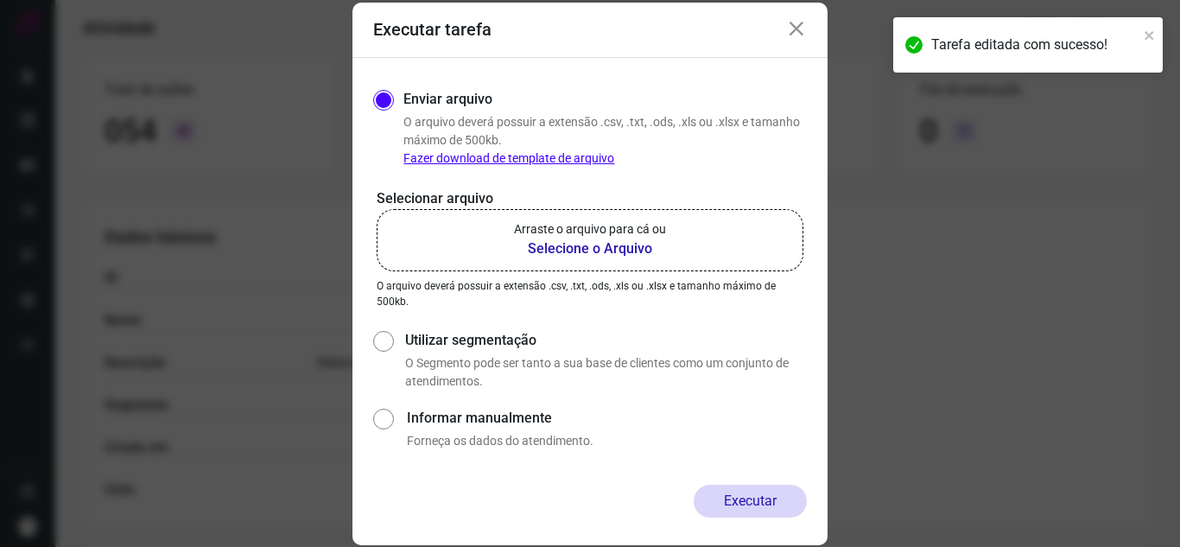
click at [538, 243] on b "Selecione o Arquivo" at bounding box center [590, 248] width 152 height 21
click at [0, 0] on input "Arraste o arquivo para cá ou Selecione o Arquivo" at bounding box center [0, 0] width 0 height 0
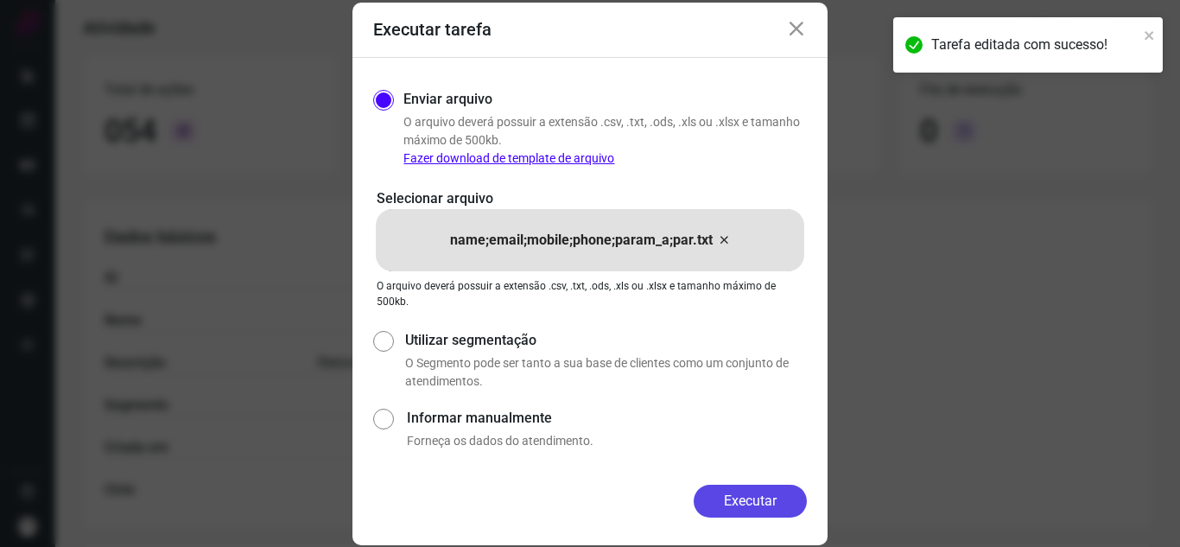
click at [769, 487] on button "Executar" at bounding box center [750, 501] width 113 height 33
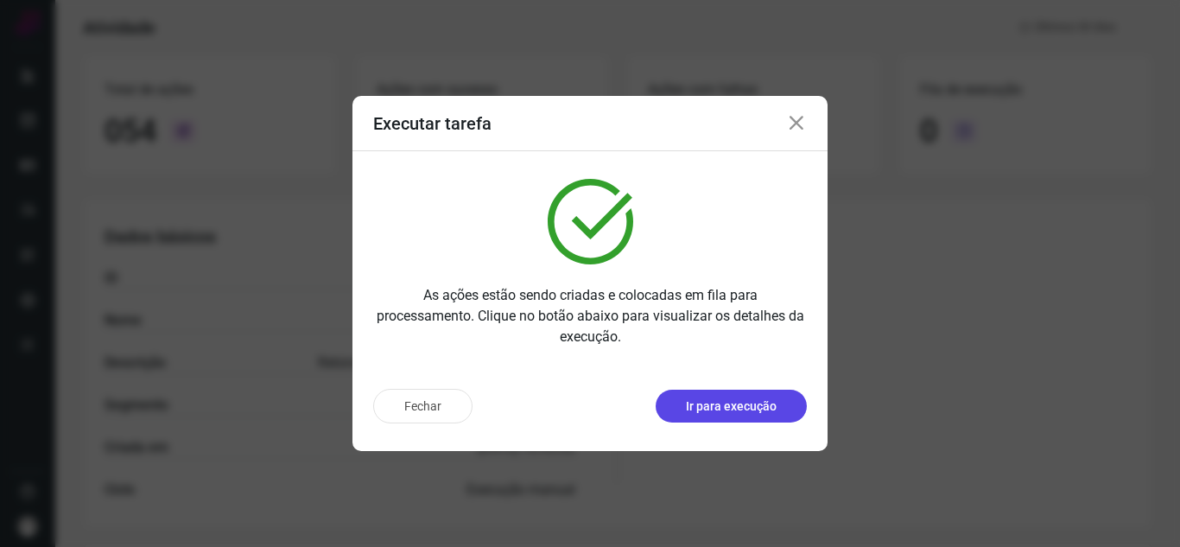
drag, startPoint x: 752, startPoint y: 397, endPoint x: 742, endPoint y: 407, distance: 13.4
click at [742, 407] on p "Ir para execução" at bounding box center [731, 406] width 91 height 18
